Goal: Task Accomplishment & Management: Manage account settings

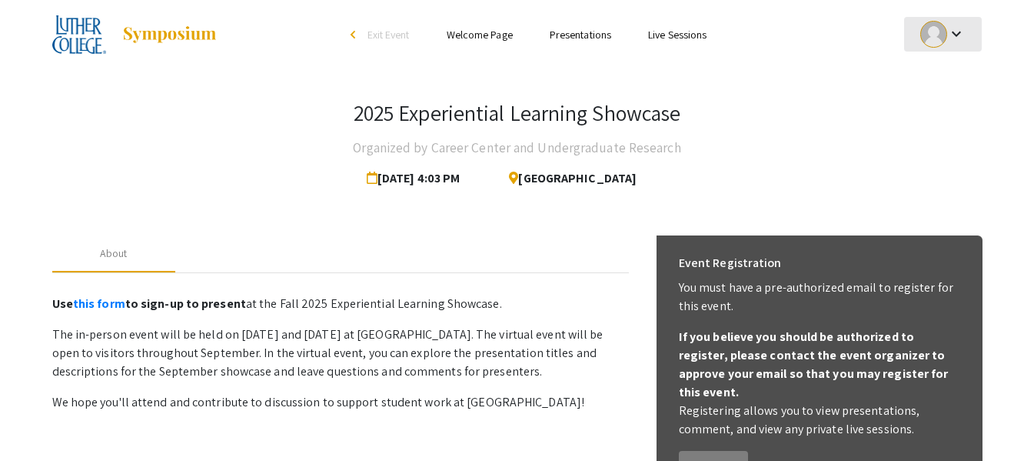
click at [954, 43] on div "keyboard_arrow_down" at bounding box center [943, 34] width 53 height 35
click at [835, 83] on div at bounding box center [517, 230] width 1034 height 461
click at [105, 299] on link "this form" at bounding box center [99, 303] width 52 height 16
click at [671, 37] on link "Live Sessions" at bounding box center [677, 35] width 58 height 14
click at [571, 32] on link "Presentations" at bounding box center [581, 35] width 62 height 14
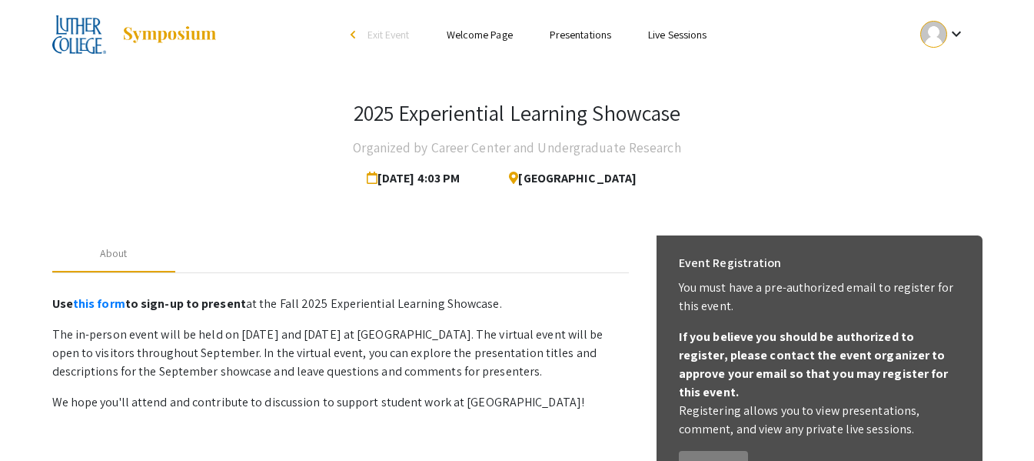
click at [881, 80] on div "2025 Experiential Learning Showcase Organized by Career Center and Undergraduat…" at bounding box center [518, 412] width 954 height 687
click at [571, 32] on link "Presentations" at bounding box center [581, 35] width 62 height 14
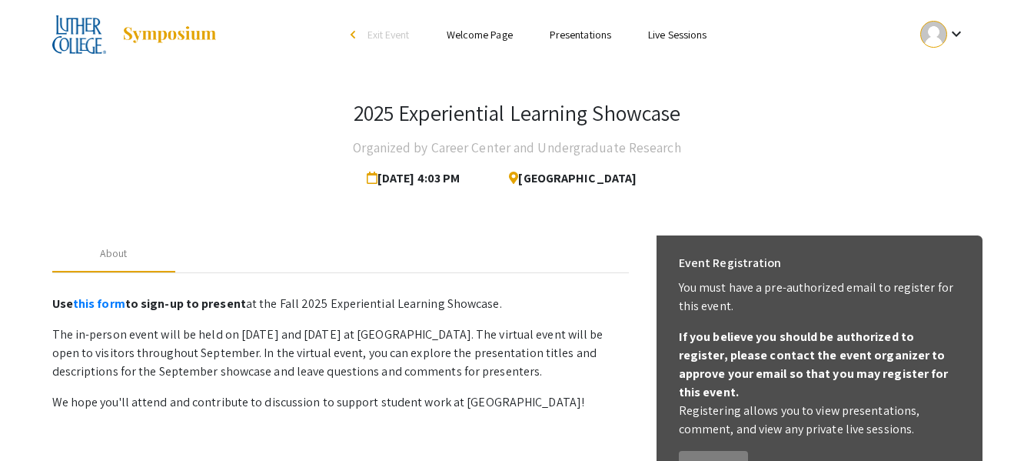
click at [692, 38] on link "Live Sessions" at bounding box center [677, 35] width 58 height 14
click at [355, 39] on div "arrow_back_ios" at bounding box center [355, 35] width 9 height 18
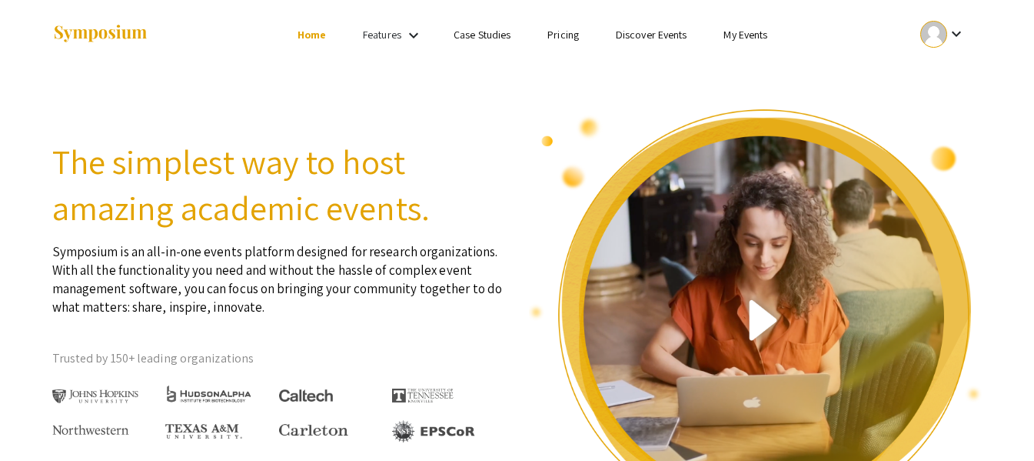
click at [735, 39] on link "My Events" at bounding box center [746, 35] width 44 height 14
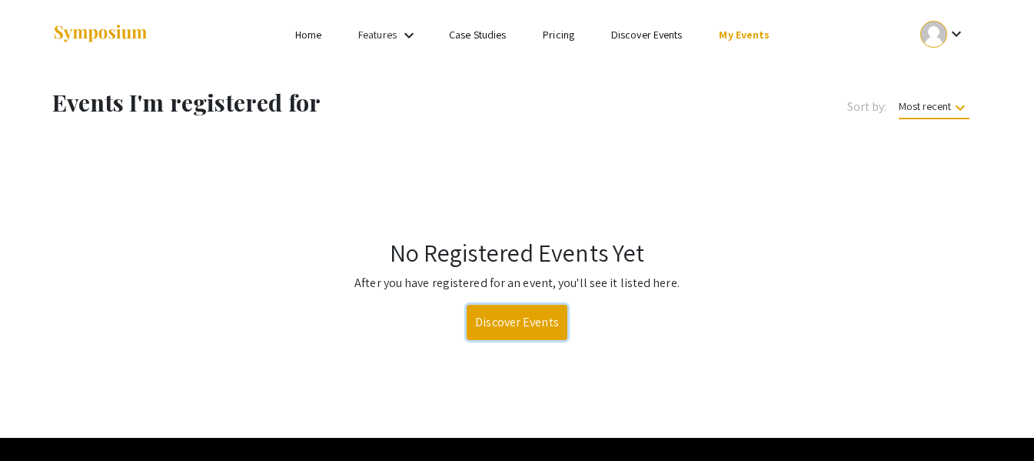
click at [491, 319] on link "Discover Events" at bounding box center [517, 322] width 101 height 35
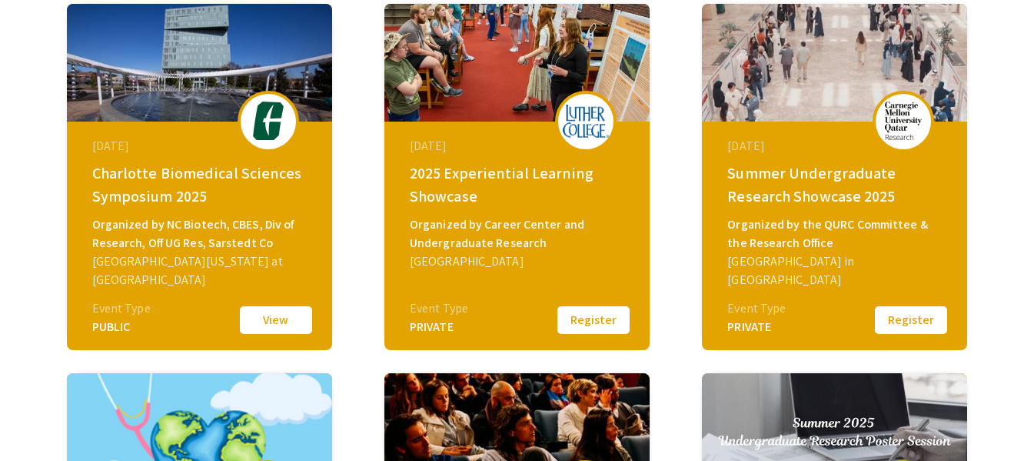
scroll to position [258, 0]
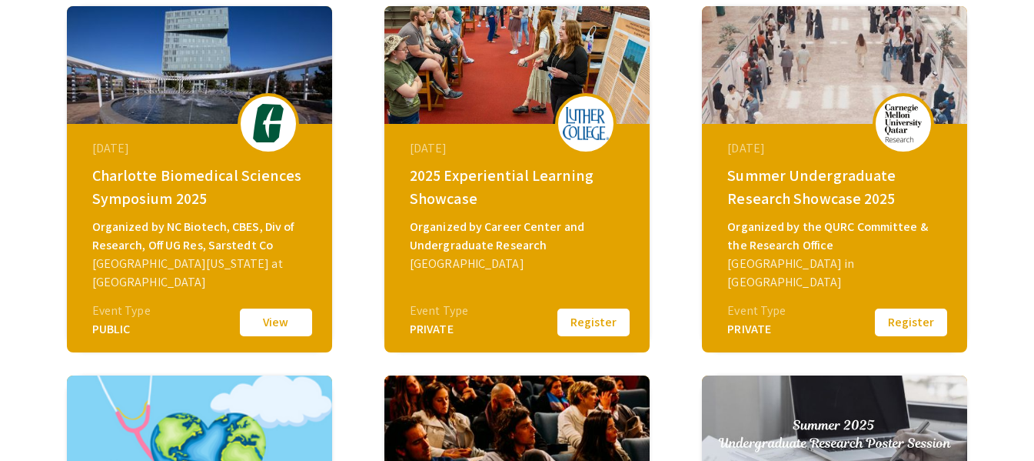
click at [470, 90] on img at bounding box center [517, 65] width 265 height 118
click at [481, 204] on div "2025 Experiential Learning Showcase" at bounding box center [519, 187] width 218 height 46
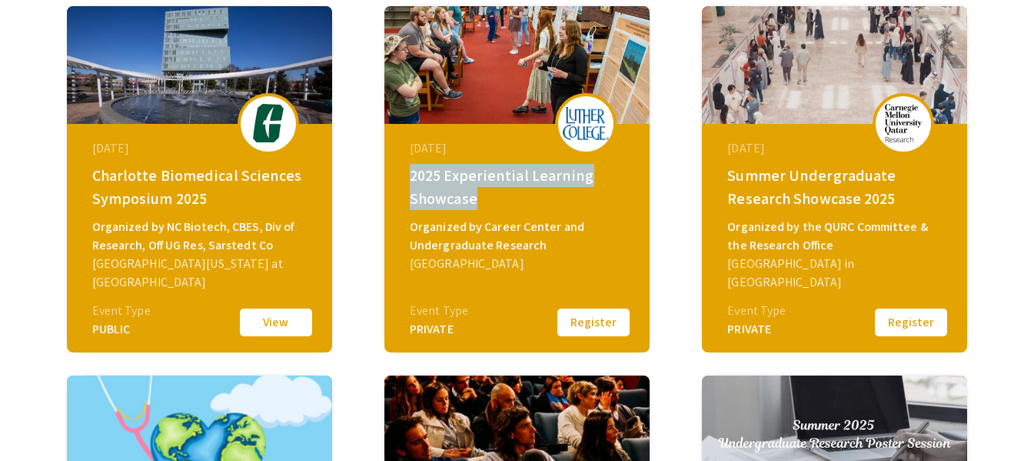
click at [481, 204] on div "2025 Experiential Learning Showcase" at bounding box center [519, 187] width 218 height 46
click at [558, 204] on div "2025 Experiential Learning Showcase" at bounding box center [519, 187] width 218 height 46
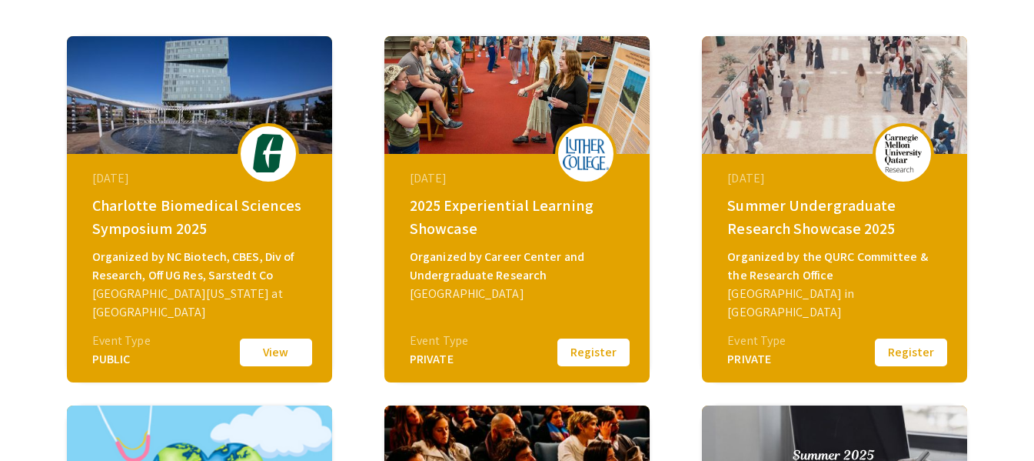
scroll to position [0, 0]
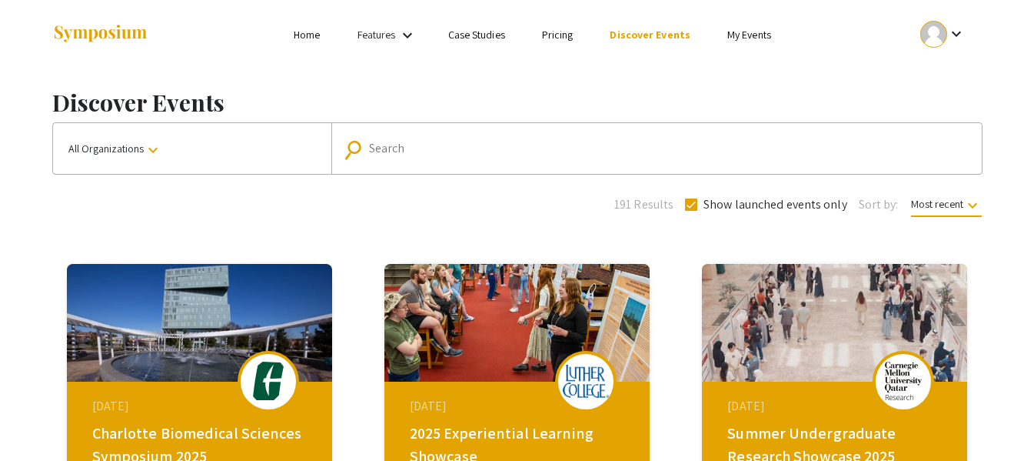
click at [585, 388] on img at bounding box center [586, 381] width 46 height 33
click at [956, 52] on li "keyboard_arrow_down" at bounding box center [943, 35] width 78 height 36
click at [948, 47] on div "keyboard_arrow_down" at bounding box center [943, 34] width 53 height 35
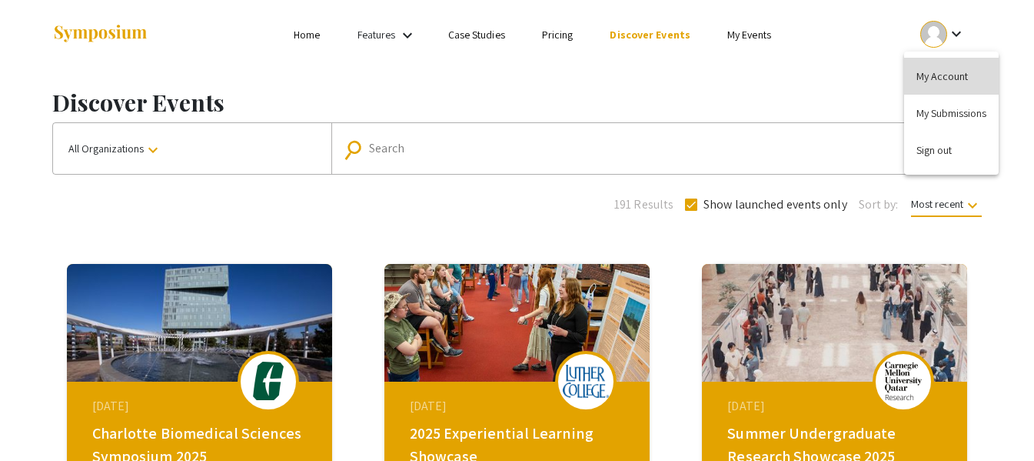
click at [944, 78] on button "My Account" at bounding box center [951, 76] width 95 height 37
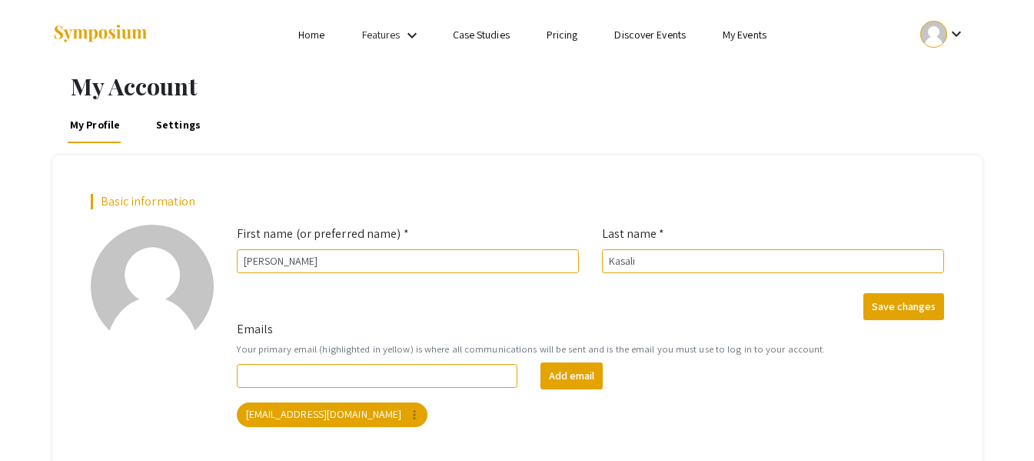
click at [926, 38] on div at bounding box center [934, 34] width 27 height 27
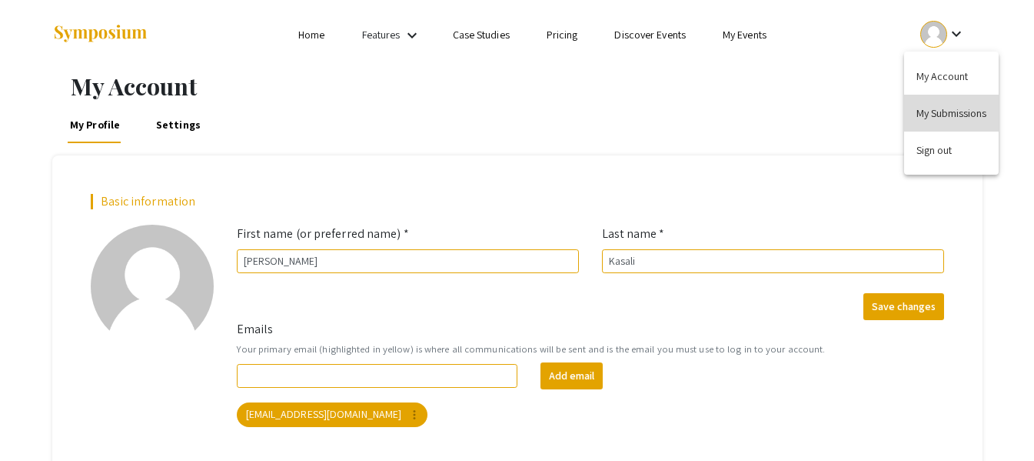
click at [929, 112] on button "My Submissions" at bounding box center [951, 113] width 95 height 37
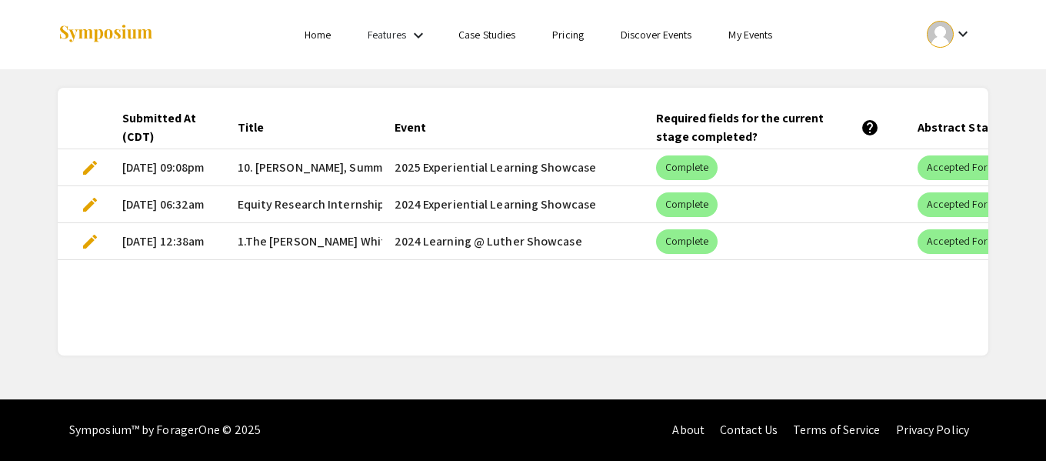
click at [386, 138] on mat-header-cell "Event" at bounding box center [512, 127] width 261 height 43
click at [566, 170] on mat-cell "2024 Experiential Learning Showcase" at bounding box center [512, 167] width 261 height 37
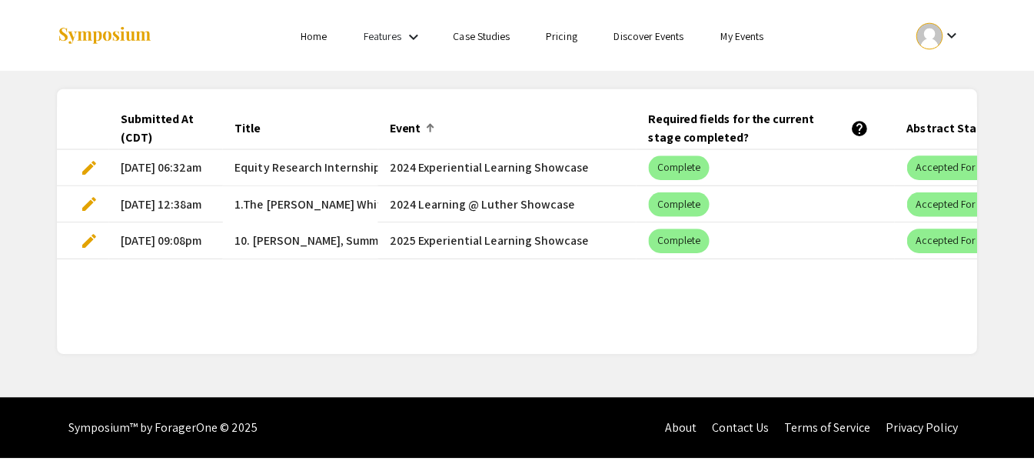
scroll to position [0, 178]
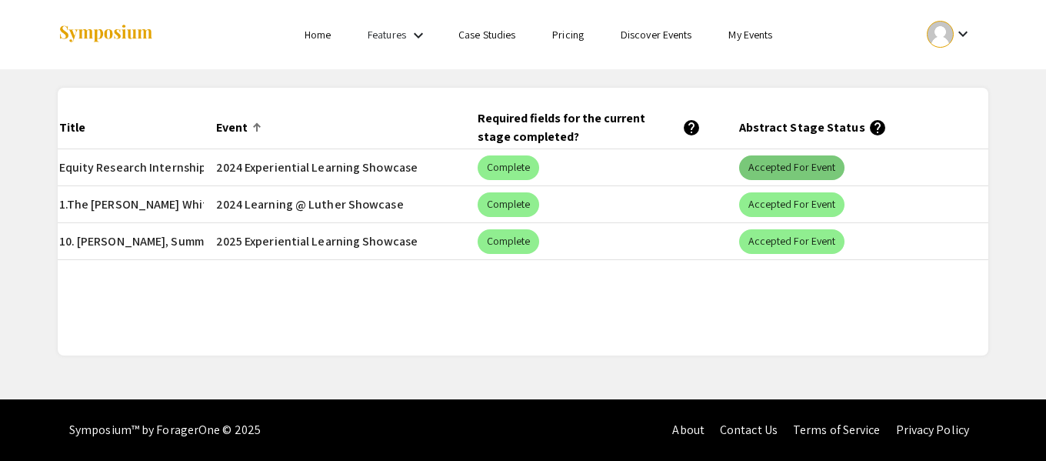
click at [798, 164] on mat-chip "Accepted for Event" at bounding box center [792, 167] width 106 height 25
click at [939, 48] on div "keyboard_arrow_down" at bounding box center [949, 34] width 53 height 35
click at [764, 38] on div at bounding box center [523, 230] width 1046 height 461
click at [760, 36] on link "My Events" at bounding box center [750, 35] width 44 height 14
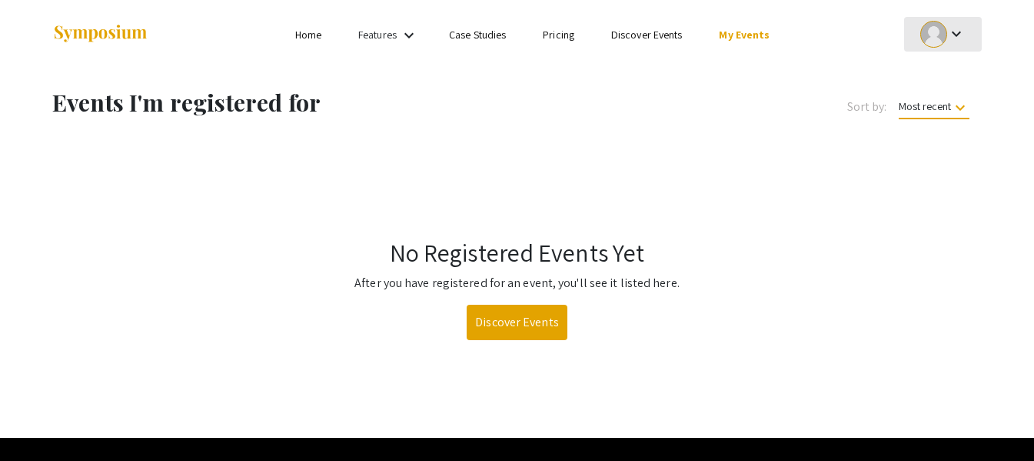
click at [943, 38] on div at bounding box center [934, 34] width 27 height 27
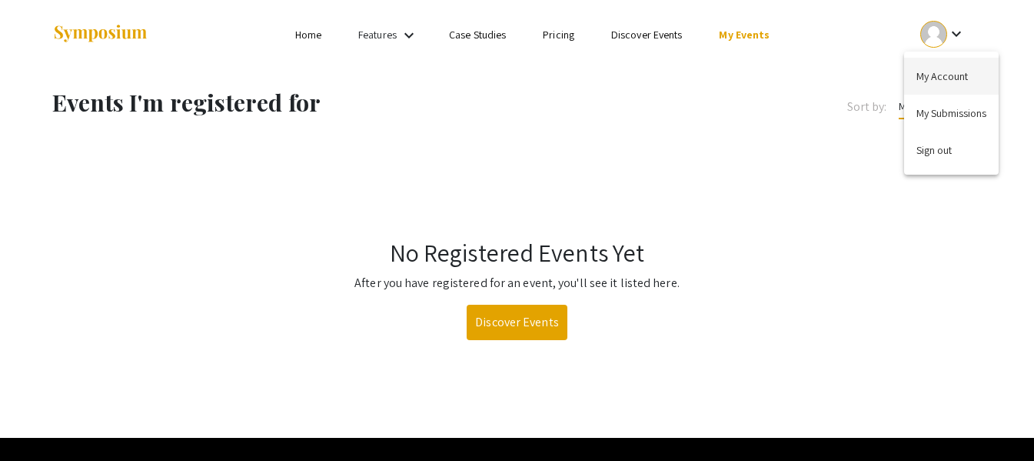
click at [946, 72] on button "My Account" at bounding box center [951, 76] width 95 height 37
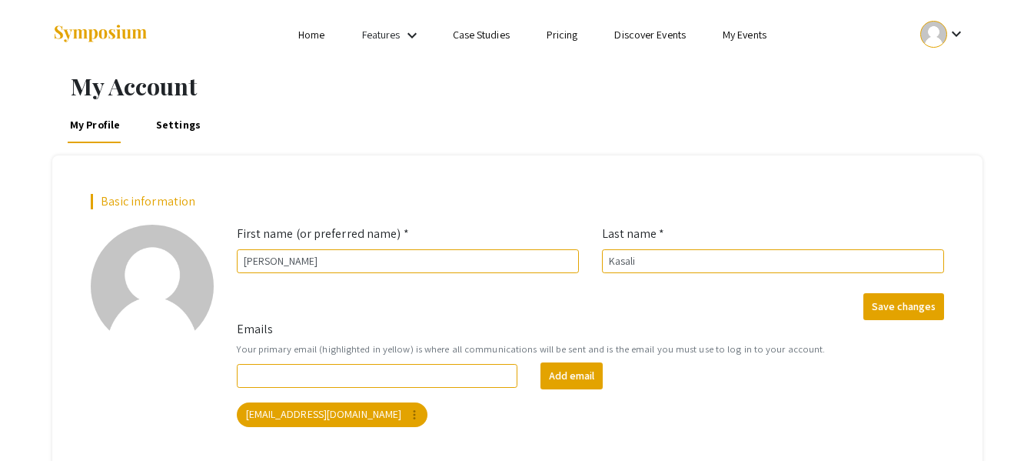
scroll to position [102, 0]
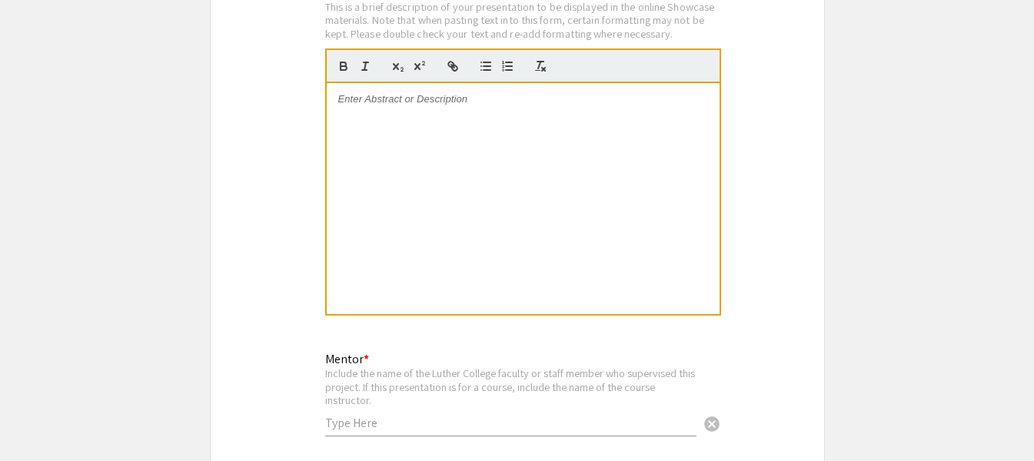
scroll to position [2064, 0]
